Goal: Navigation & Orientation: Understand site structure

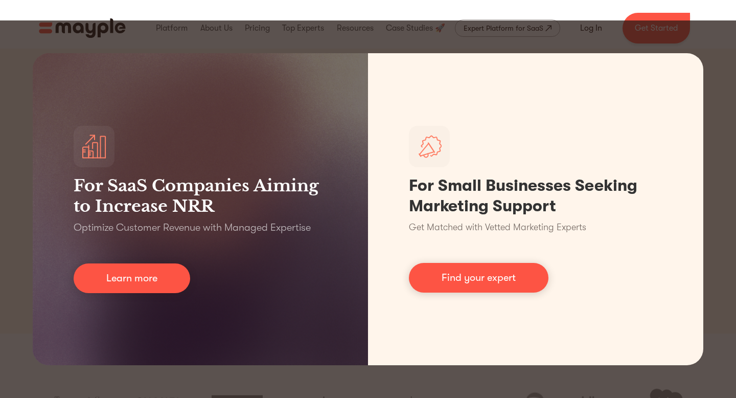
click at [335, 35] on div "For SaaS Companies Aiming to Increase NRR Optimize Customer Revenue with Manage…" at bounding box center [368, 208] width 736 height 377
click at [715, 62] on div "For SaaS Companies Aiming to Increase NRR Optimize Customer Revenue with Manage…" at bounding box center [368, 208] width 736 height 377
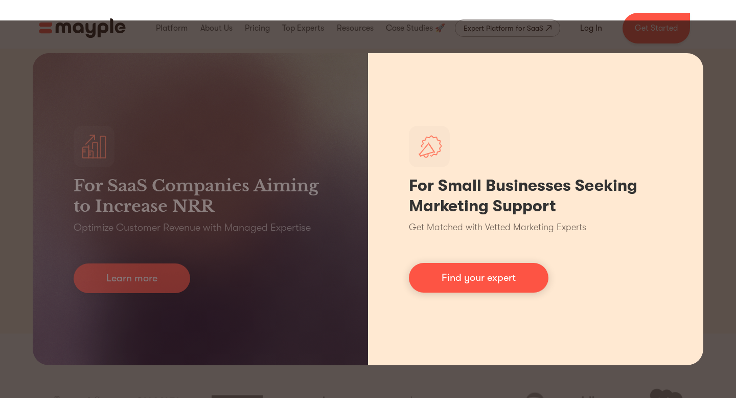
click at [680, 53] on div "For Small Businesses Seeking Marketing Support Get Matched with Vetted Marketin…" at bounding box center [535, 209] width 335 height 312
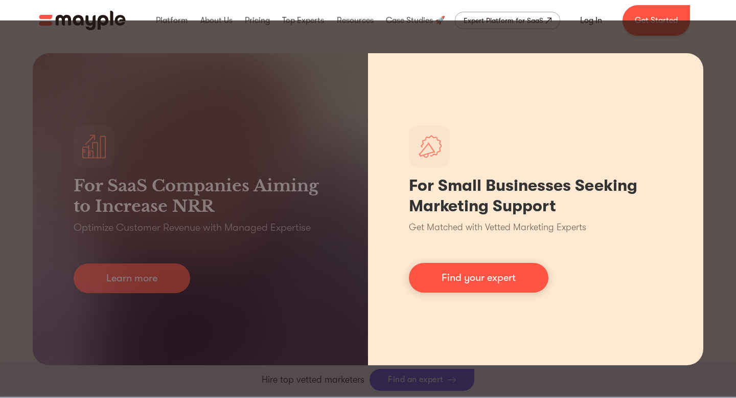
scroll to position [391, 0]
click at [510, 196] on h1 "For Small Businesses Seeking Marketing Support" at bounding box center [536, 195] width 254 height 41
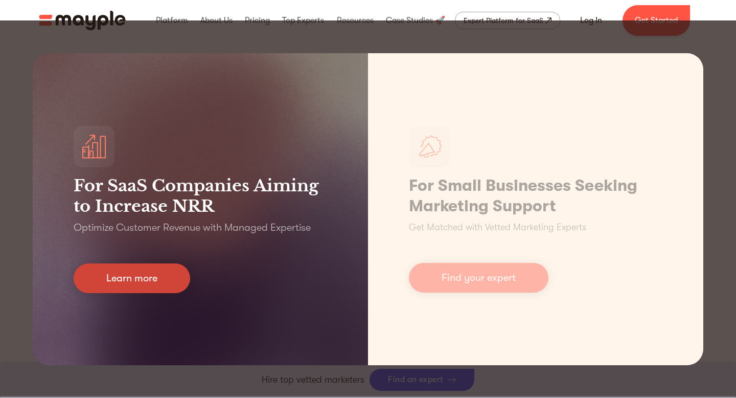
click at [173, 275] on link "Learn more" at bounding box center [132, 278] width 117 height 30
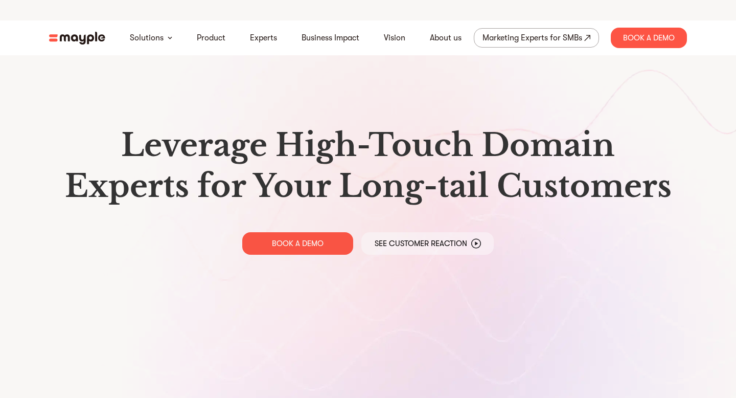
click at [83, 47] on nav "Solutions Product Experts Business Impact Vision About us Marketing Experts for…" at bounding box center [368, 37] width 654 height 35
click at [82, 42] on img at bounding box center [77, 38] width 56 height 13
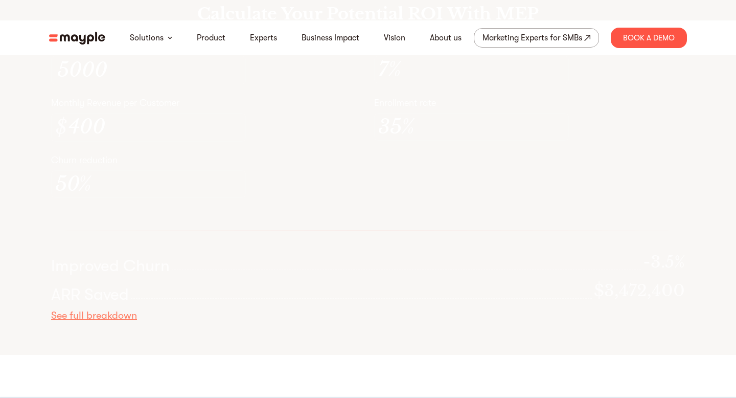
scroll to position [3046, 0]
click at [75, 40] on img at bounding box center [77, 38] width 56 height 13
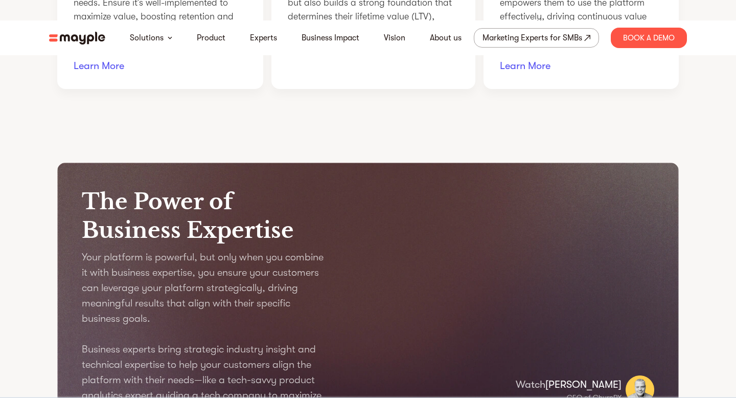
scroll to position [1098, 0]
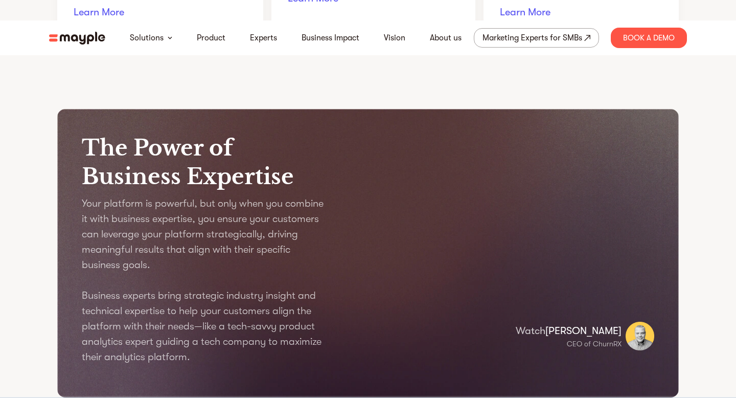
click at [79, 34] on img at bounding box center [77, 38] width 56 height 13
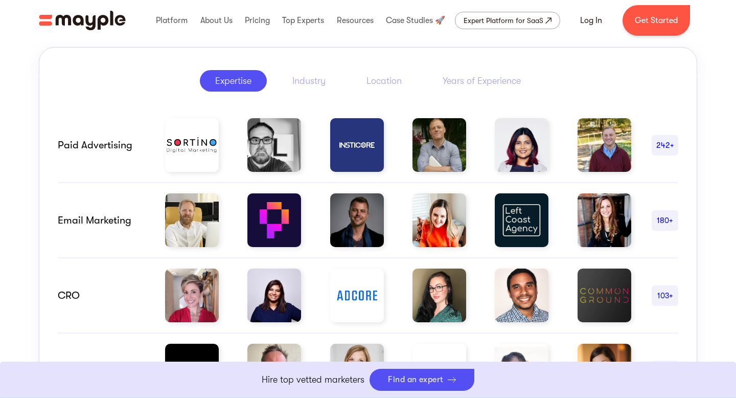
scroll to position [532, 0]
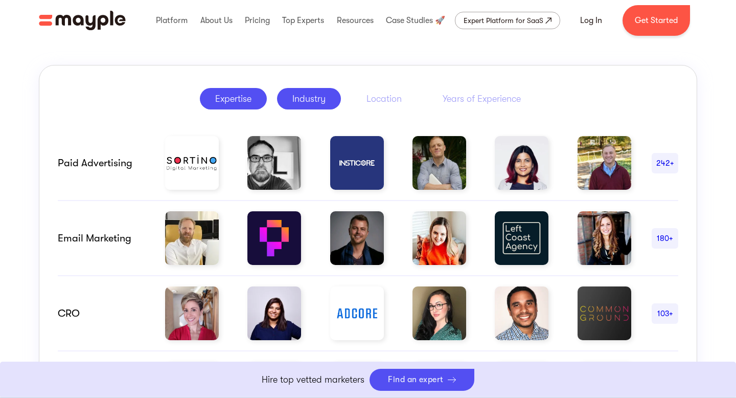
click at [301, 93] on div "Industry" at bounding box center [308, 99] width 33 height 12
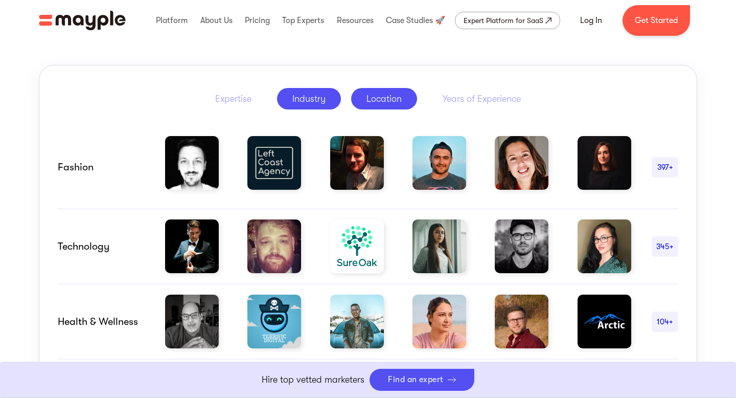
click at [381, 99] on div "Location" at bounding box center [384, 99] width 35 height 12
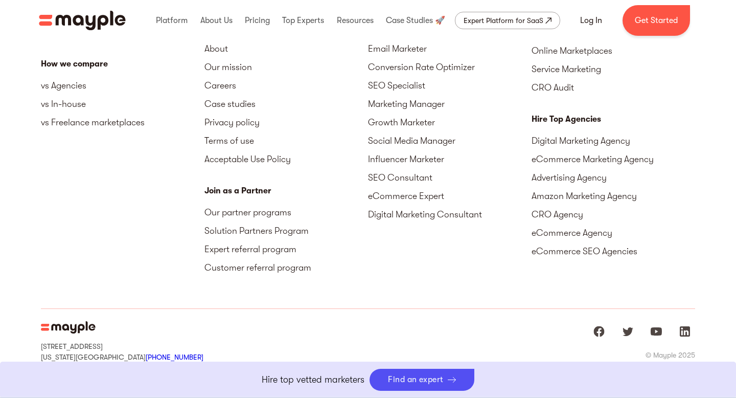
scroll to position [4700, 0]
